Goal: Find specific page/section: Find specific page/section

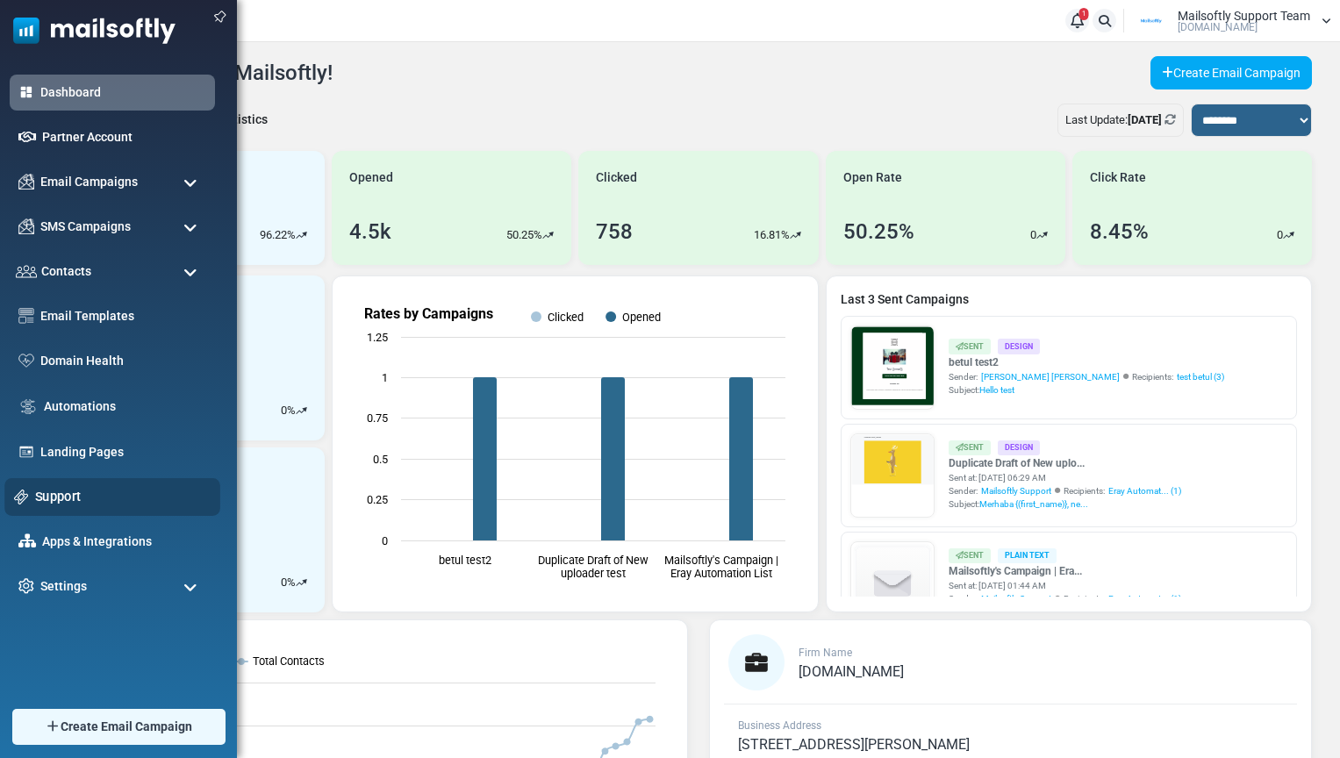
click at [54, 490] on link "Support" at bounding box center [122, 496] width 175 height 19
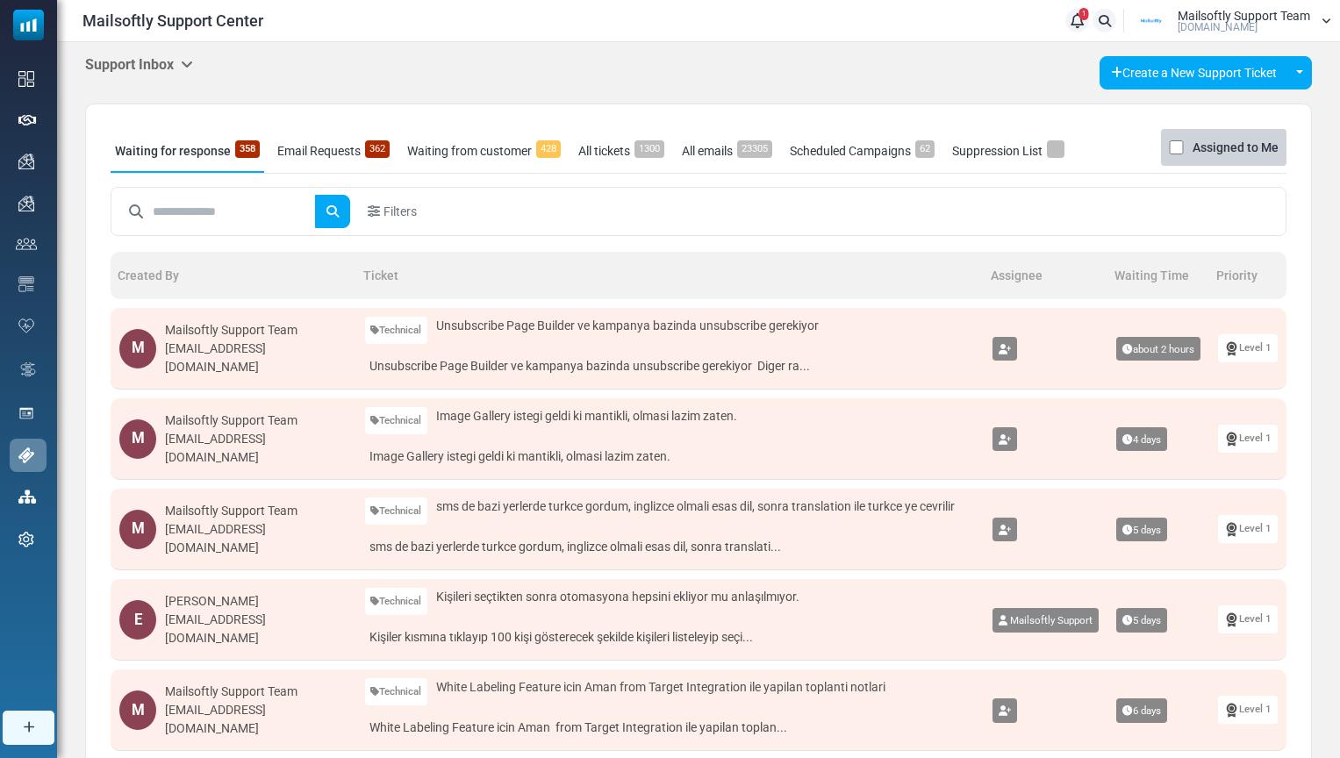
click at [185, 59] on icon at bounding box center [187, 64] width 12 height 14
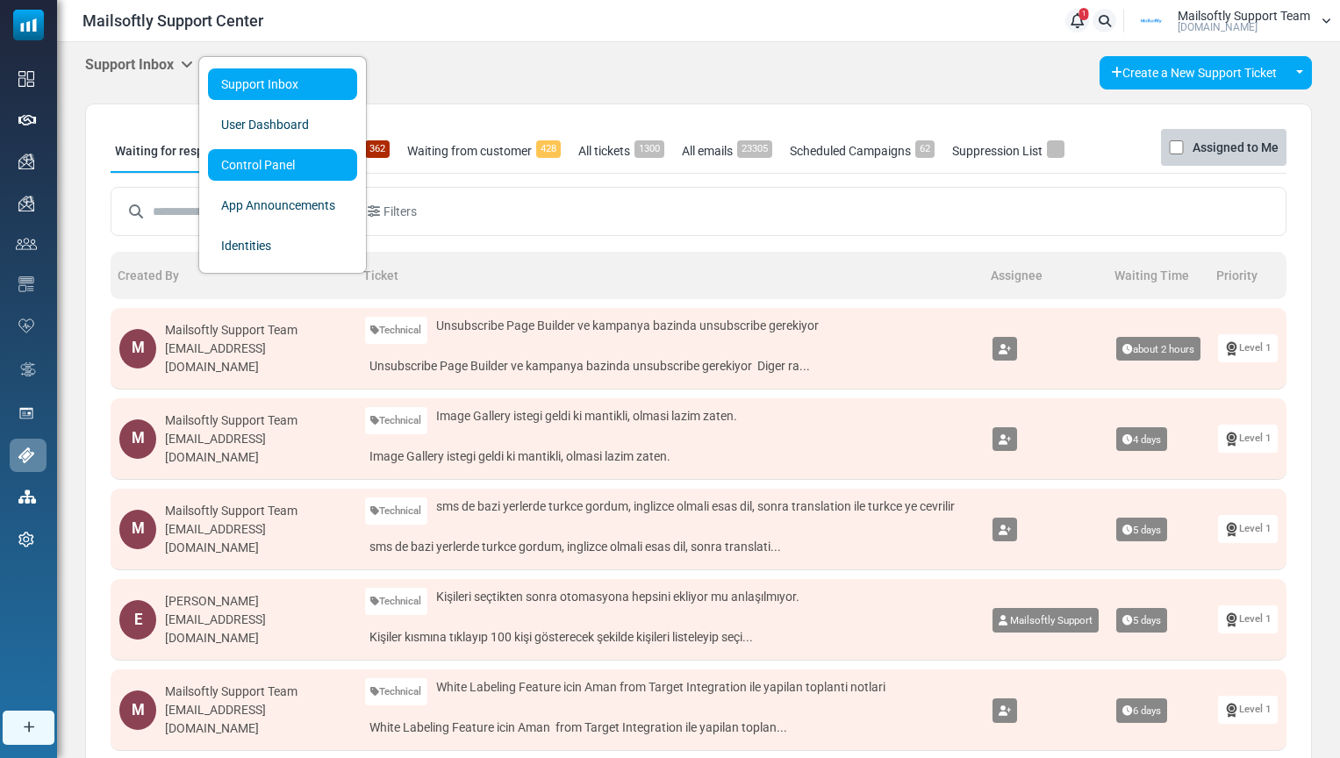
click at [234, 169] on link "Control Panel" at bounding box center [282, 165] width 149 height 32
